Goal: Find specific page/section: Find specific page/section

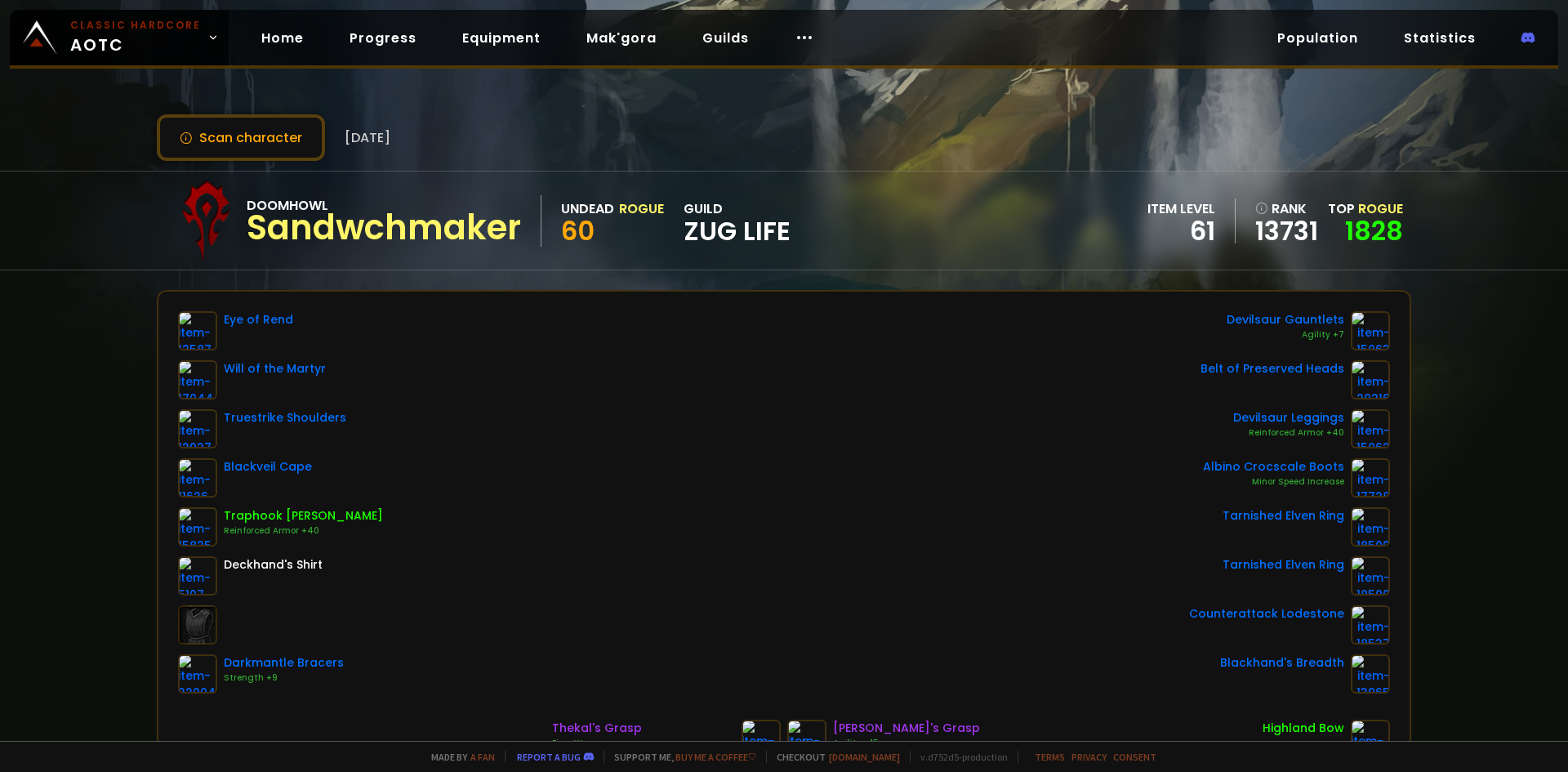
scroll to position [163, 0]
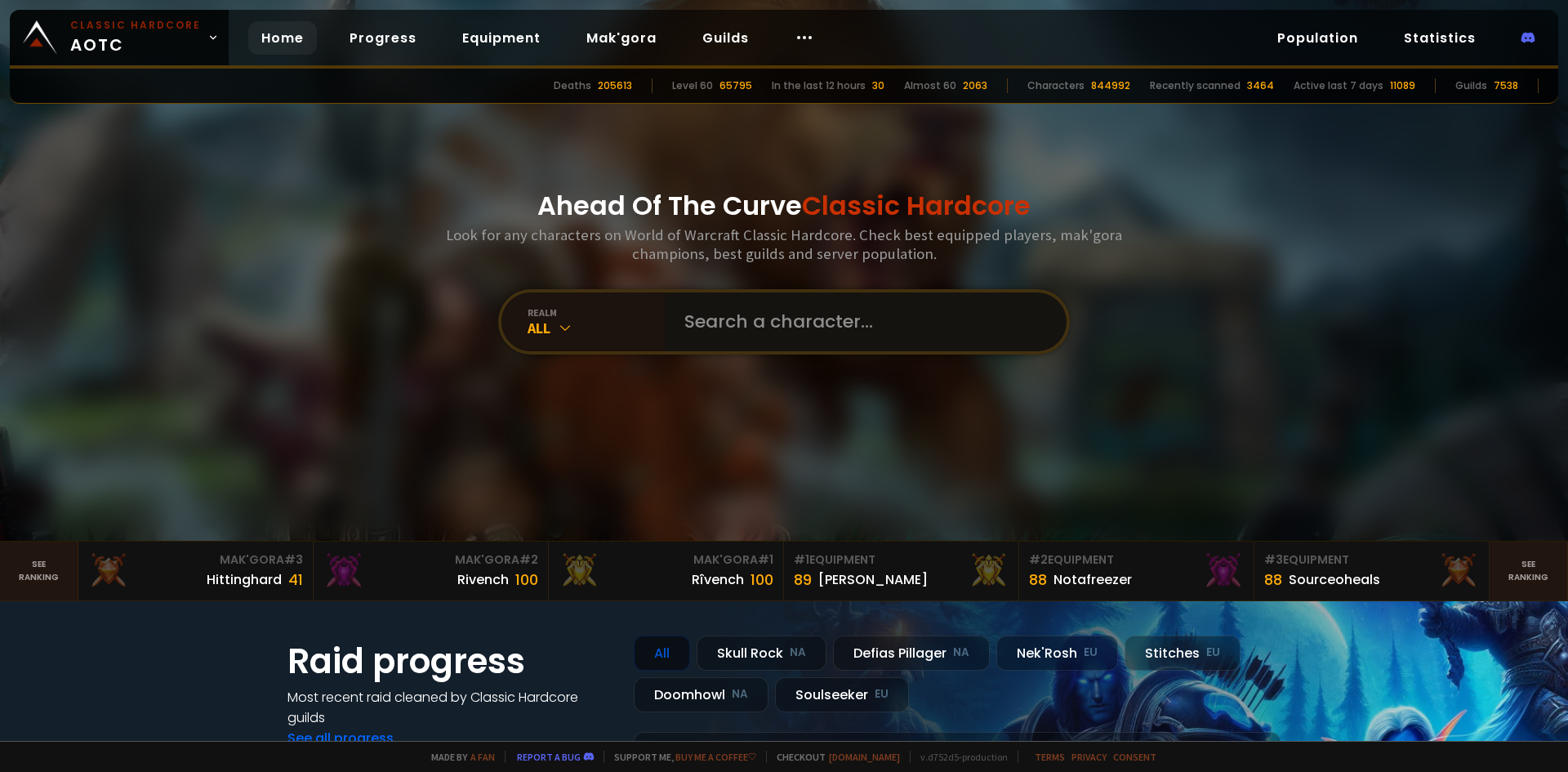
click at [762, 313] on input "text" at bounding box center [861, 322] width 372 height 59
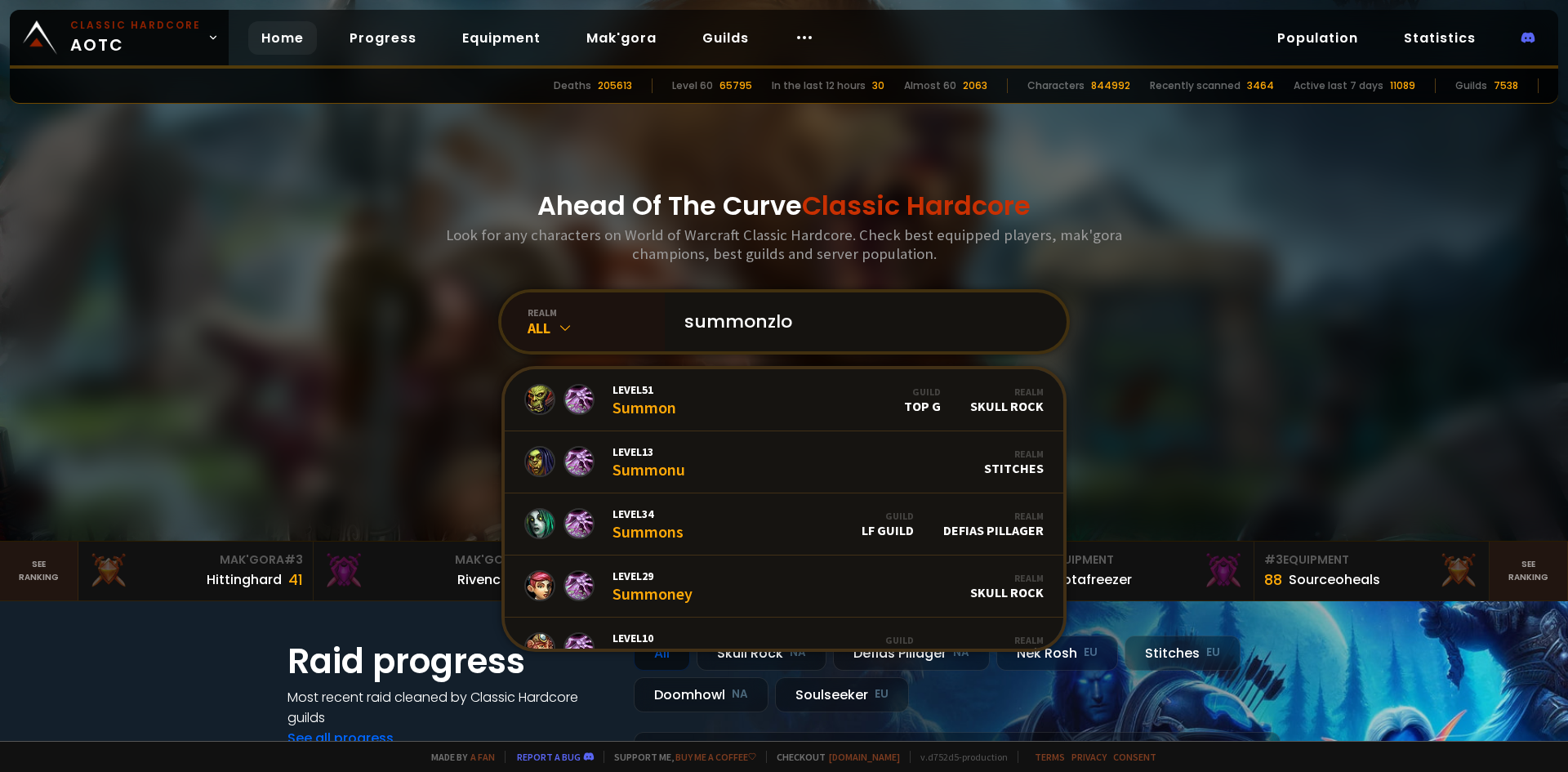
type input "summonzlol"
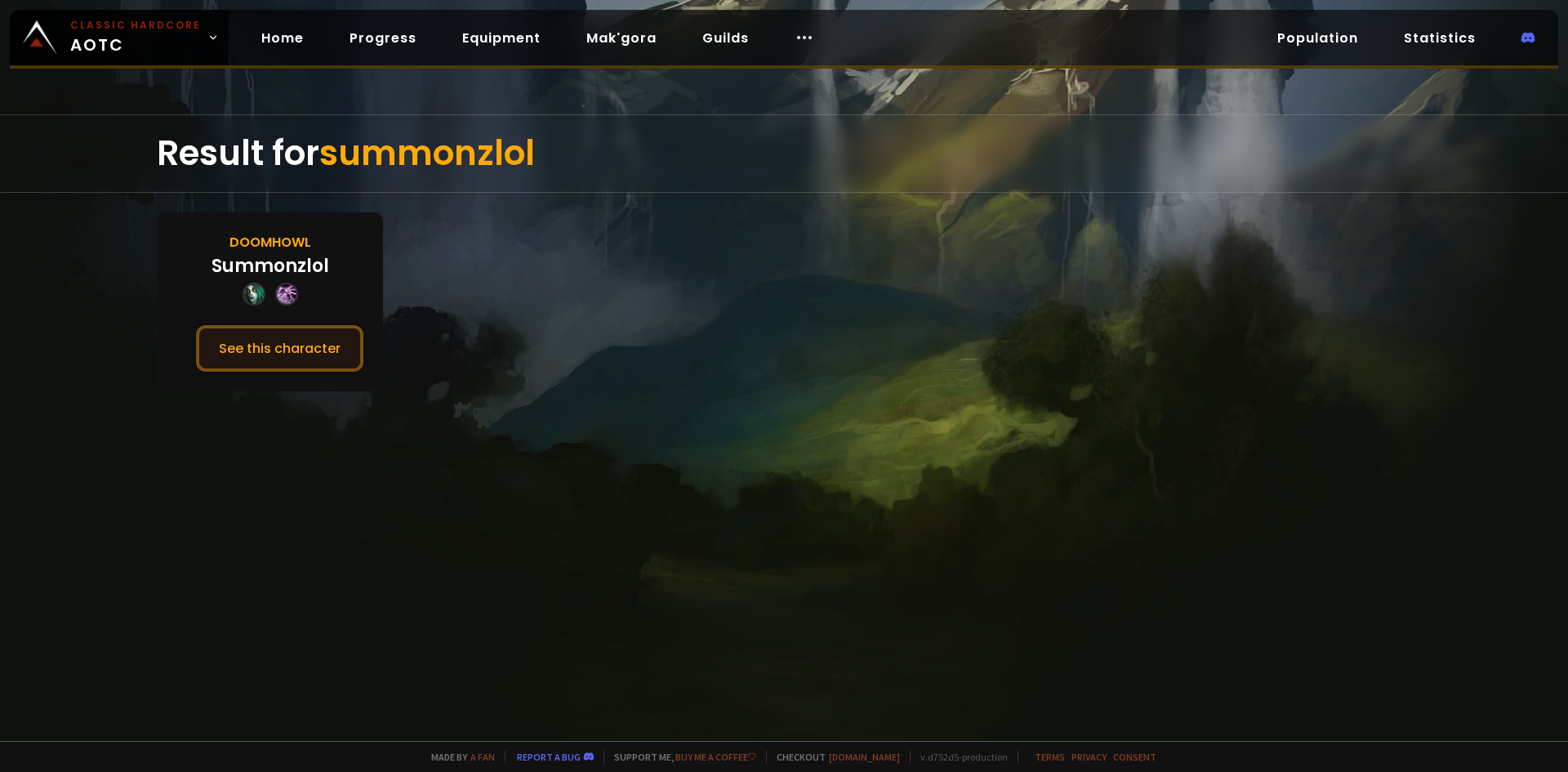
click at [331, 341] on button "See this character" at bounding box center [279, 349] width 167 height 47
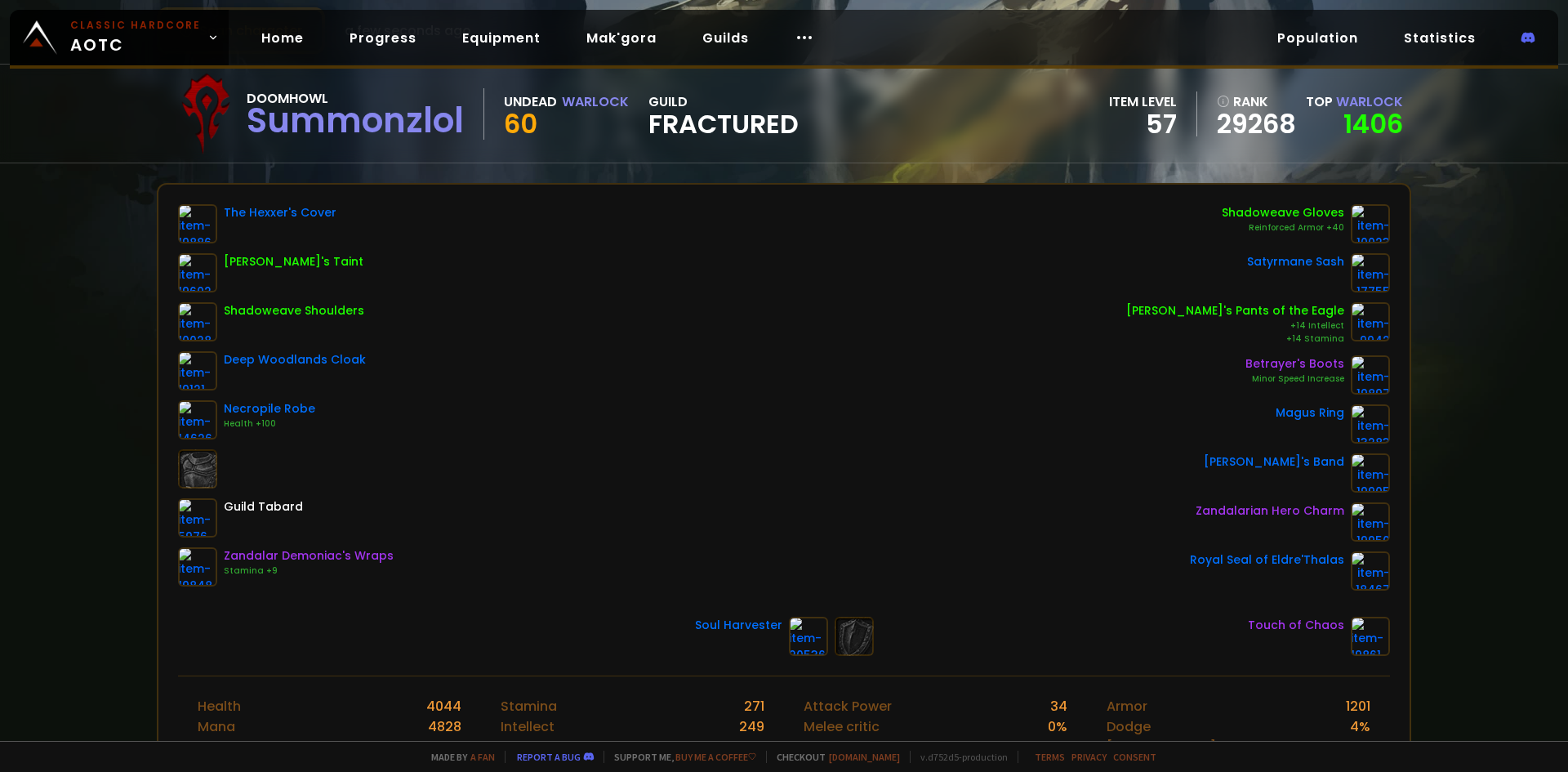
scroll to position [82, 0]
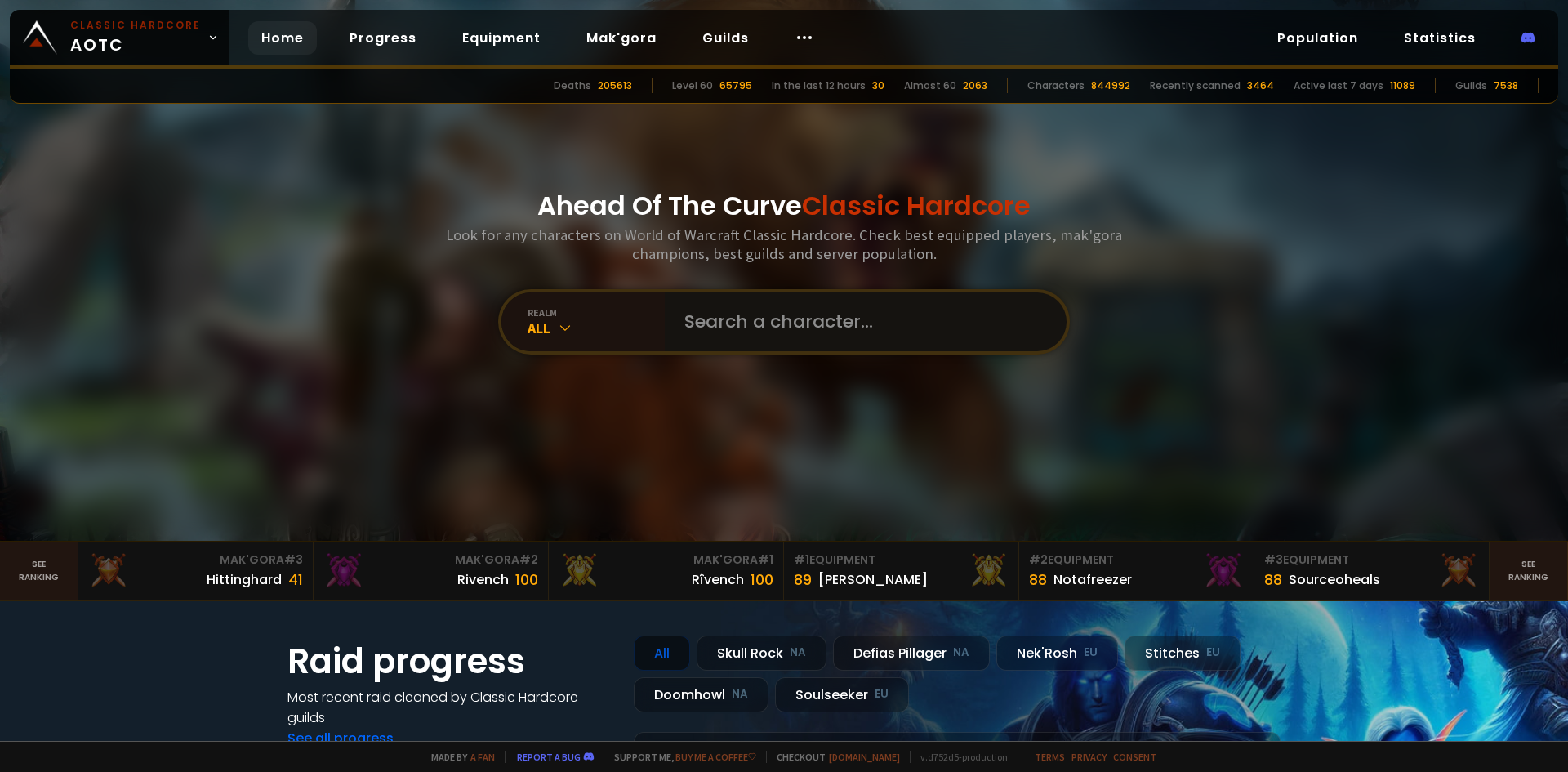
click at [716, 303] on input "text" at bounding box center [861, 322] width 372 height 59
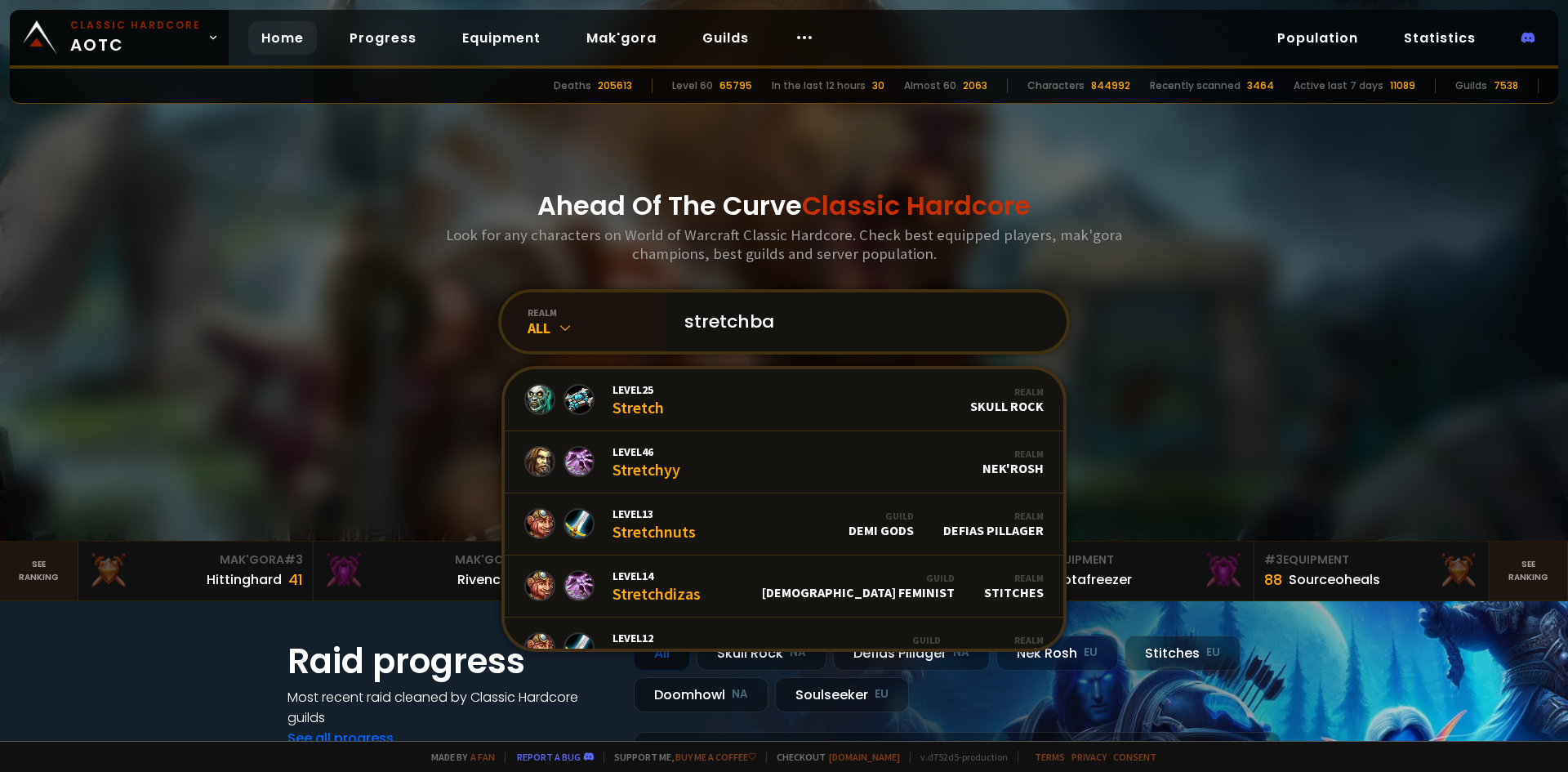
type input "stretchbak"
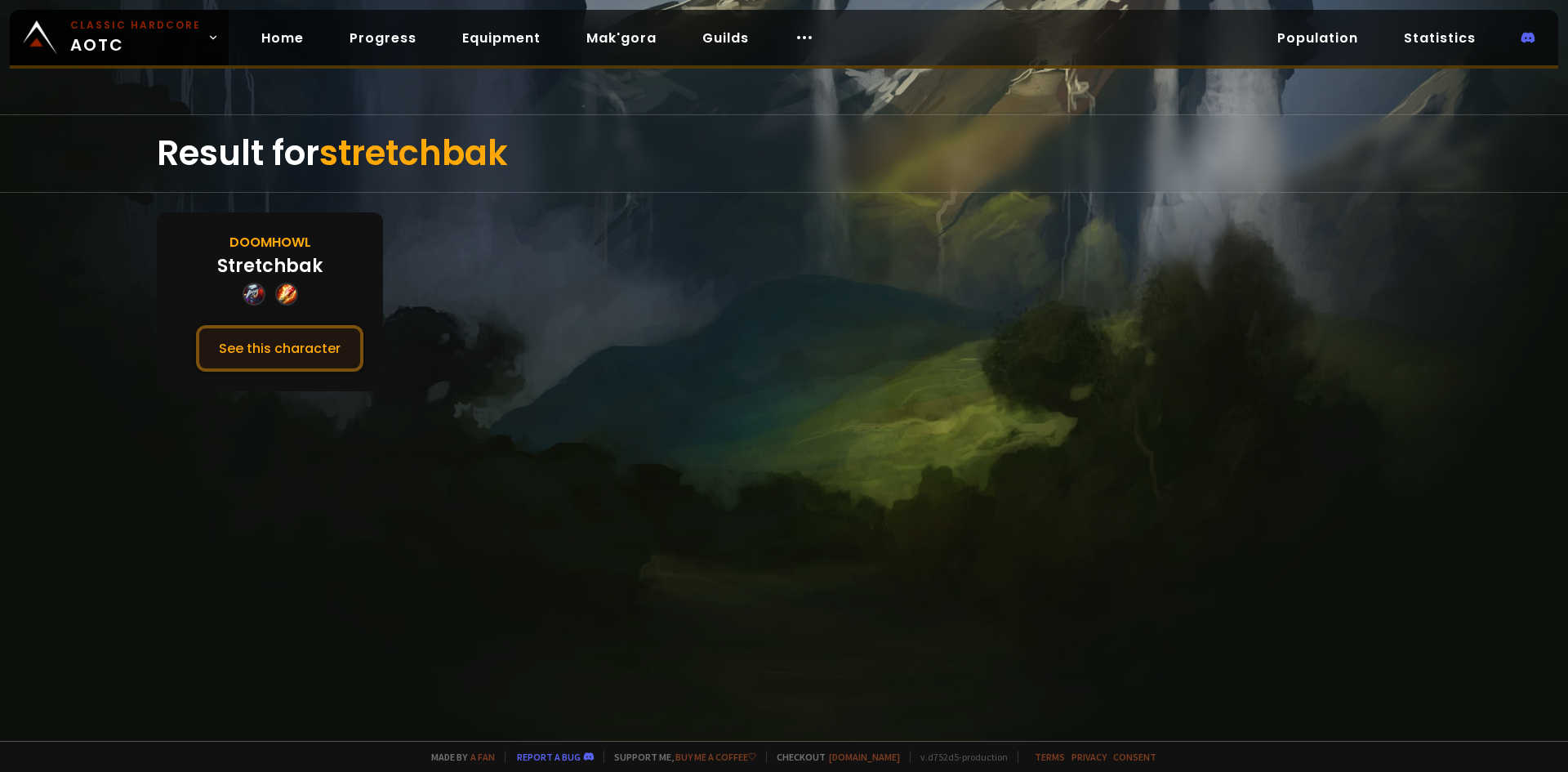
click at [286, 336] on button "See this character" at bounding box center [279, 349] width 167 height 47
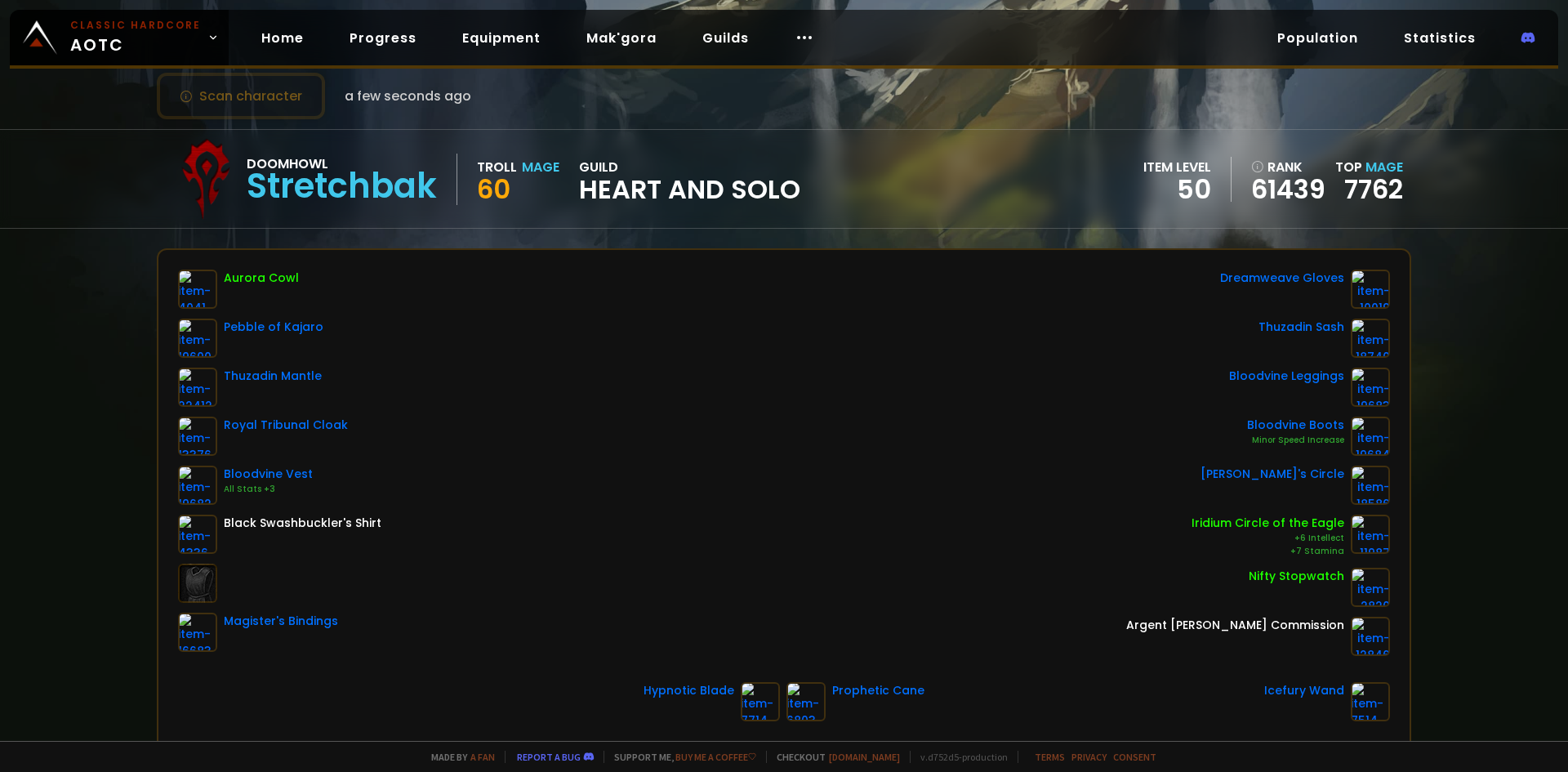
scroll to position [163, 0]
